Goal: Task Accomplishment & Management: Manage account settings

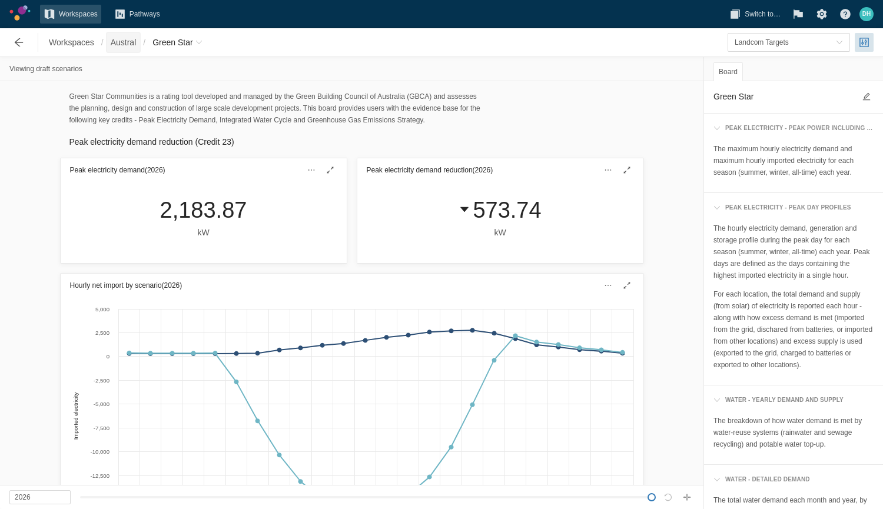
click at [126, 48] on span "Austral" at bounding box center [124, 42] width 26 height 12
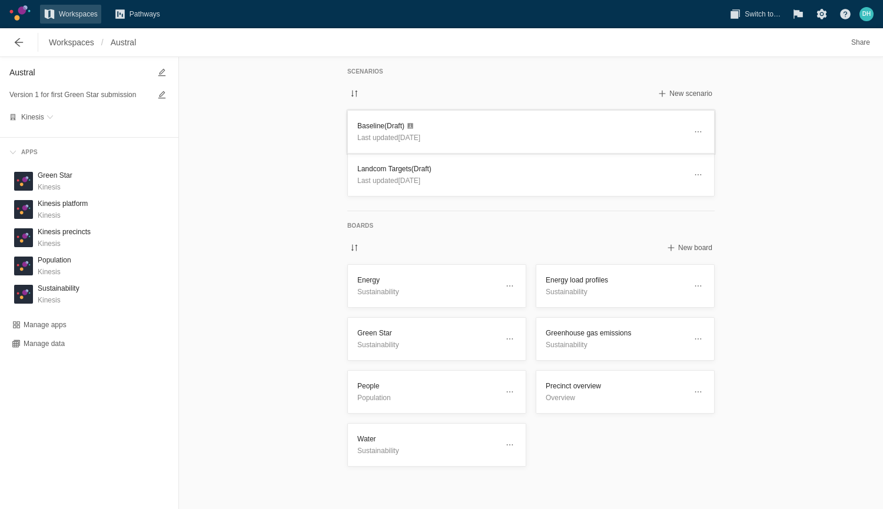
click at [446, 134] on p "Last updated [DATE]" at bounding box center [521, 138] width 328 height 12
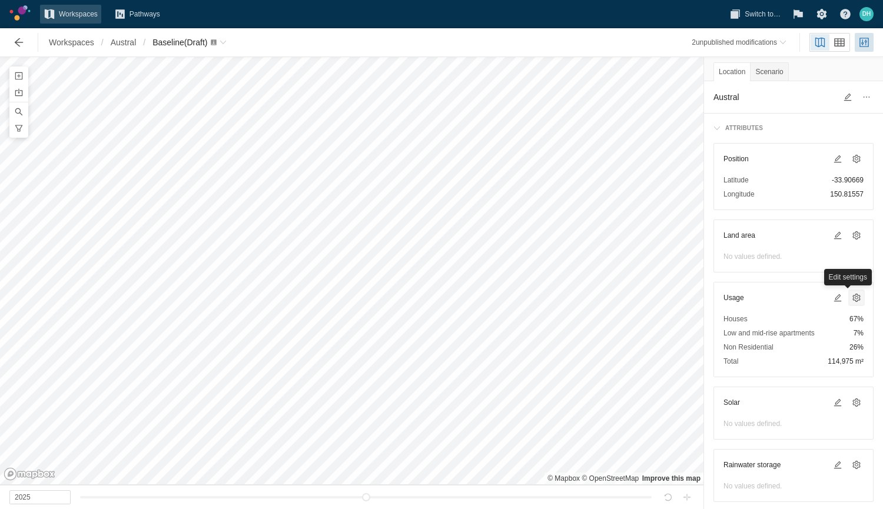
click at [852, 295] on span at bounding box center [856, 298] width 14 height 14
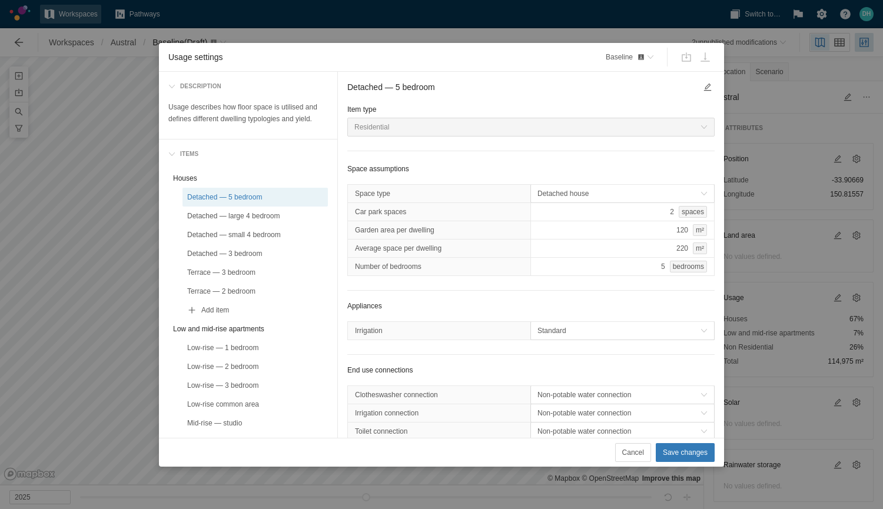
click at [706, 59] on div "Usage settings" at bounding box center [696, 57] width 57 height 19
click at [687, 59] on div "Usage settings" at bounding box center [696, 57] width 57 height 19
click at [643, 58] on span "Usage settings" at bounding box center [641, 57] width 7 height 7
click at [529, 95] on input "checkbox" at bounding box center [527, 95] width 9 height 9
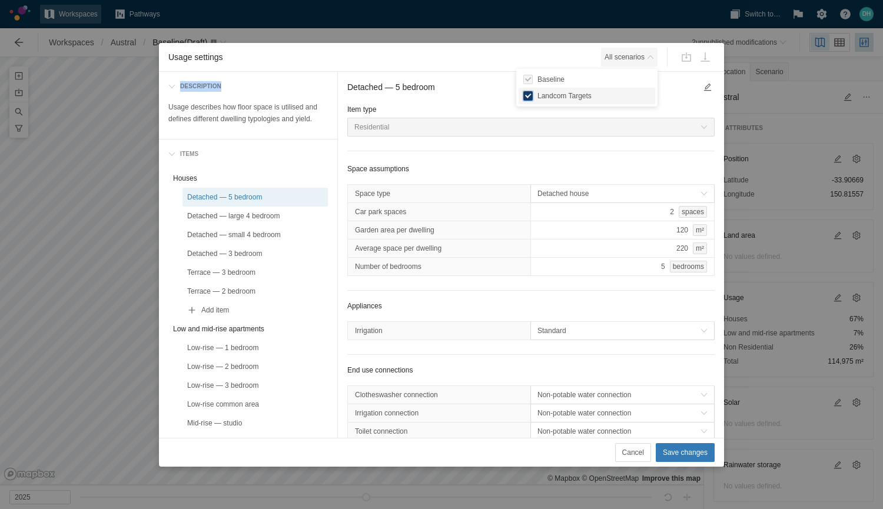
click at [527, 95] on input "checkbox" at bounding box center [527, 95] width 9 height 9
checkbox input "false"
click at [706, 59] on div "Usage settings" at bounding box center [696, 57] width 57 height 19
click at [682, 58] on div "Usage settings" at bounding box center [696, 57] width 57 height 19
click at [637, 450] on span "Cancel" at bounding box center [633, 453] width 22 height 12
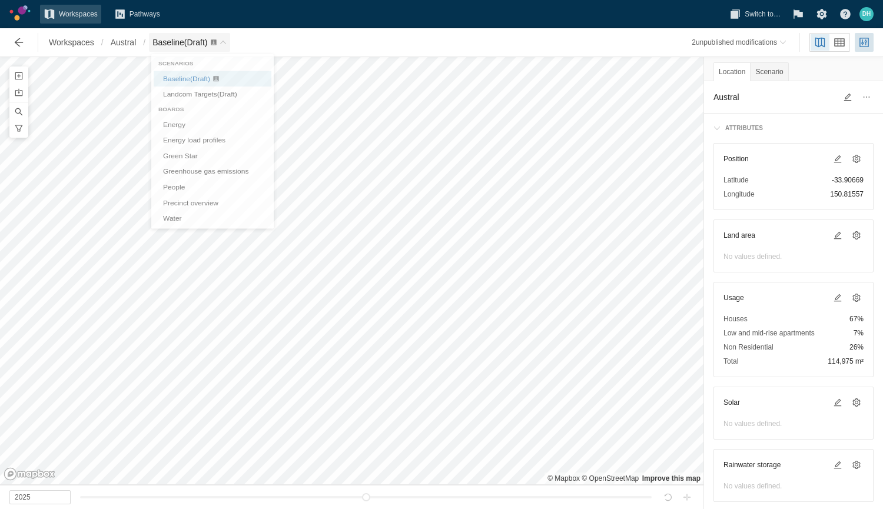
click at [230, 36] on span "Baseline (Draft)" at bounding box center [189, 42] width 81 height 19
click at [852, 299] on span at bounding box center [856, 297] width 9 height 9
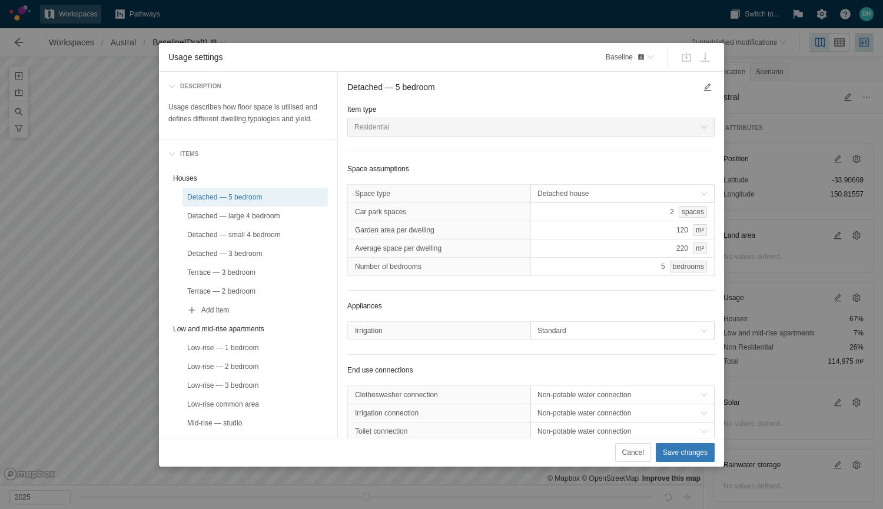
click at [686, 57] on div "Usage settings" at bounding box center [696, 57] width 57 height 19
click at [702, 62] on div "Usage settings" at bounding box center [696, 57] width 57 height 19
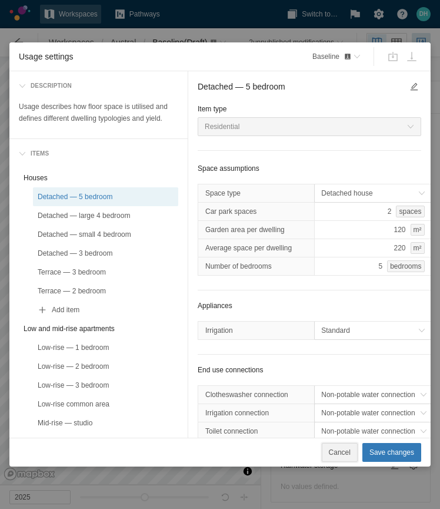
click at [340, 448] on span "Cancel" at bounding box center [340, 452] width 22 height 12
